Goal: Task Accomplishment & Management: Complete application form

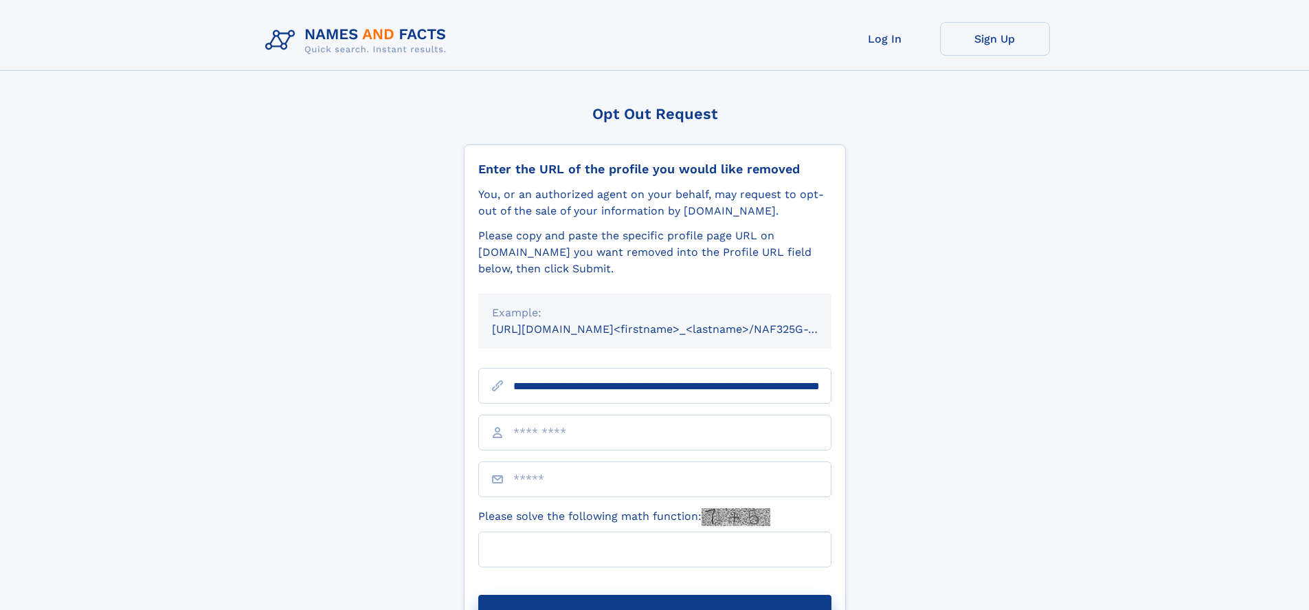
scroll to position [0, 135]
type input "**********"
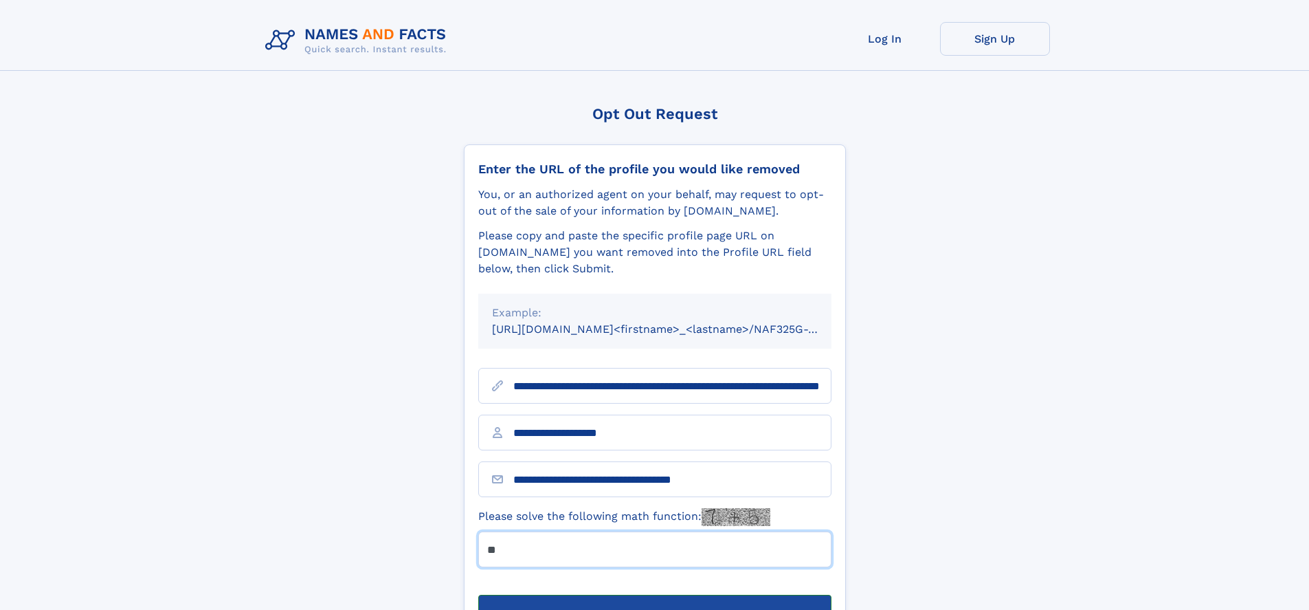
type input "**"
click at [654, 594] on button "Submit Opt Out Request" at bounding box center [654, 616] width 353 height 44
